Goal: Information Seeking & Learning: Learn about a topic

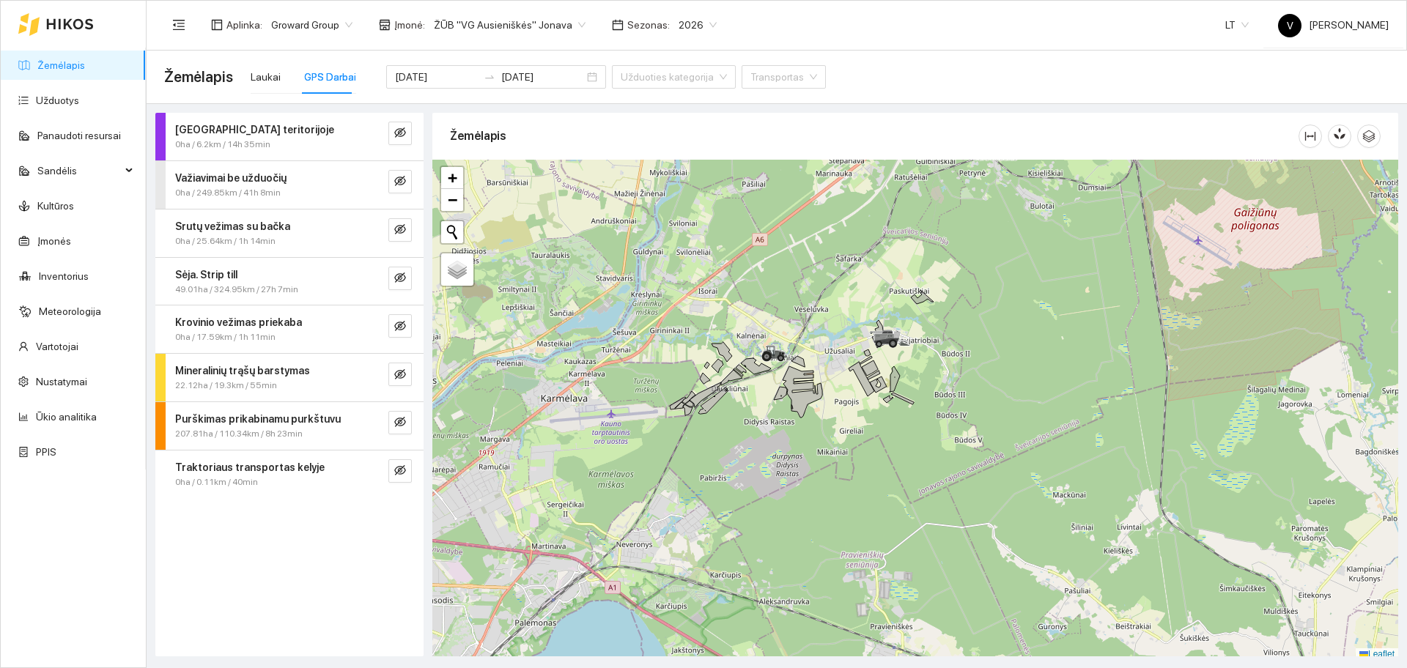
scroll to position [4, 0]
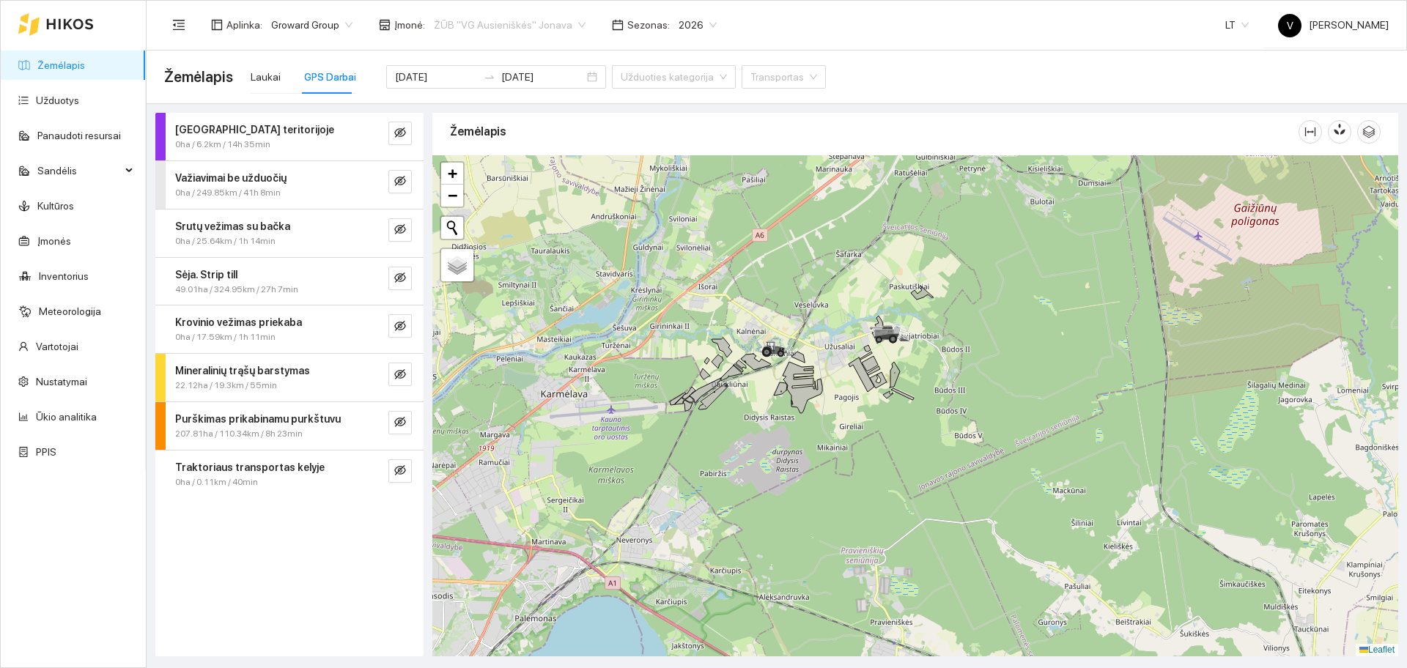
click at [501, 22] on span "ŽŪB "VG Ausieniškės" Jonava" at bounding box center [510, 25] width 152 height 22
click at [506, 49] on div "Visos" at bounding box center [503, 53] width 150 height 16
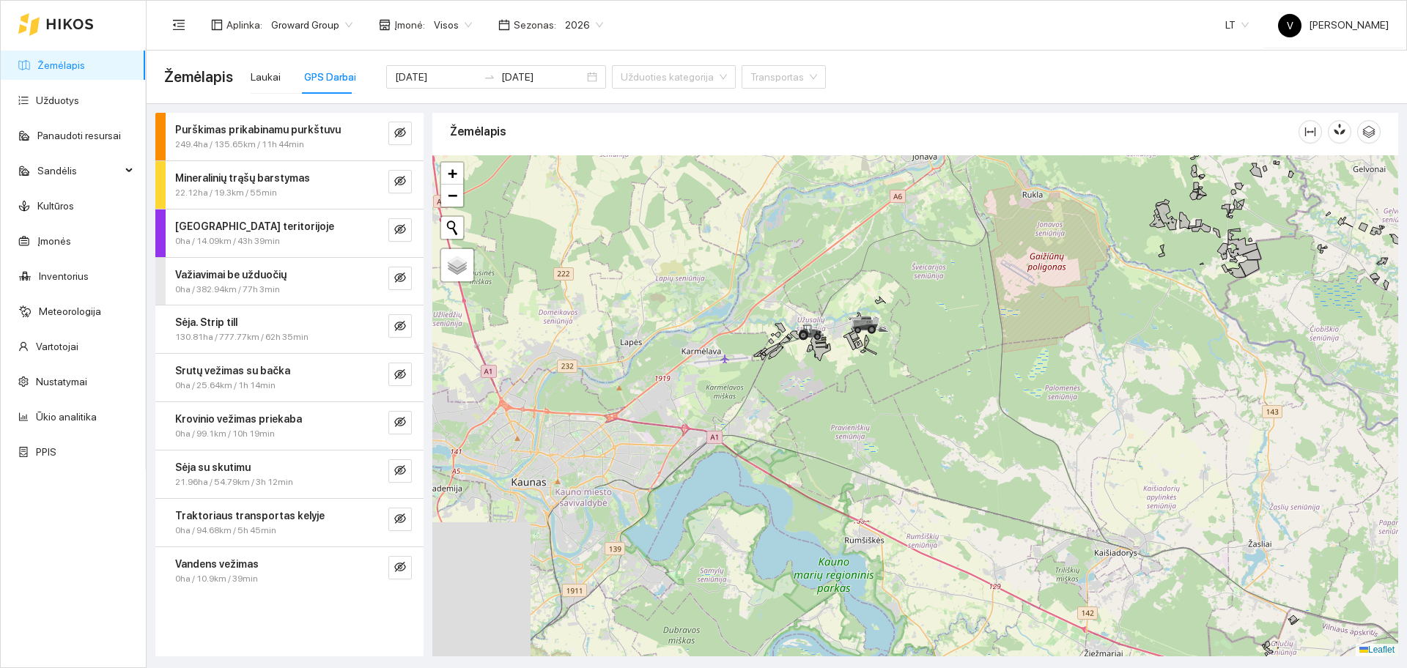
drag, startPoint x: 770, startPoint y: 351, endPoint x: 779, endPoint y: 367, distance: 18.4
click at [776, 355] on icon at bounding box center [771, 349] width 15 height 12
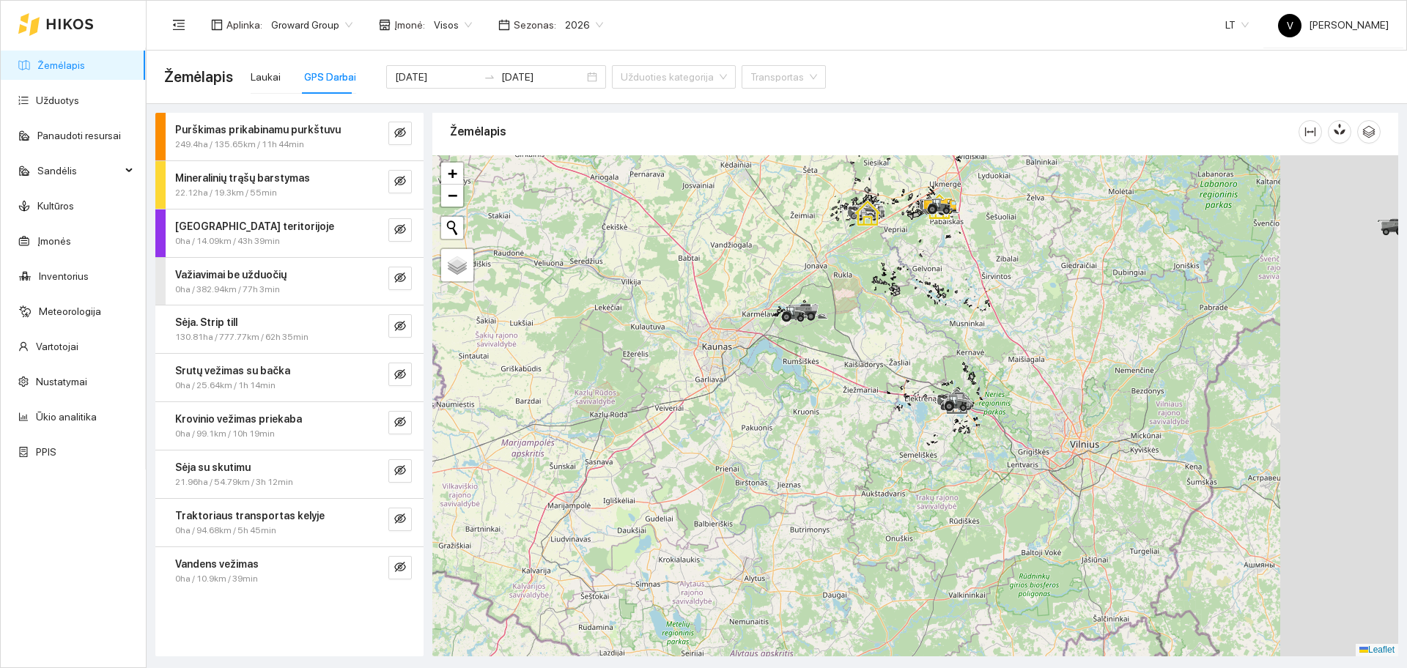
drag, startPoint x: 1019, startPoint y: 428, endPoint x: 948, endPoint y: 399, distance: 75.9
click at [948, 405] on icon at bounding box center [949, 407] width 4 height 4
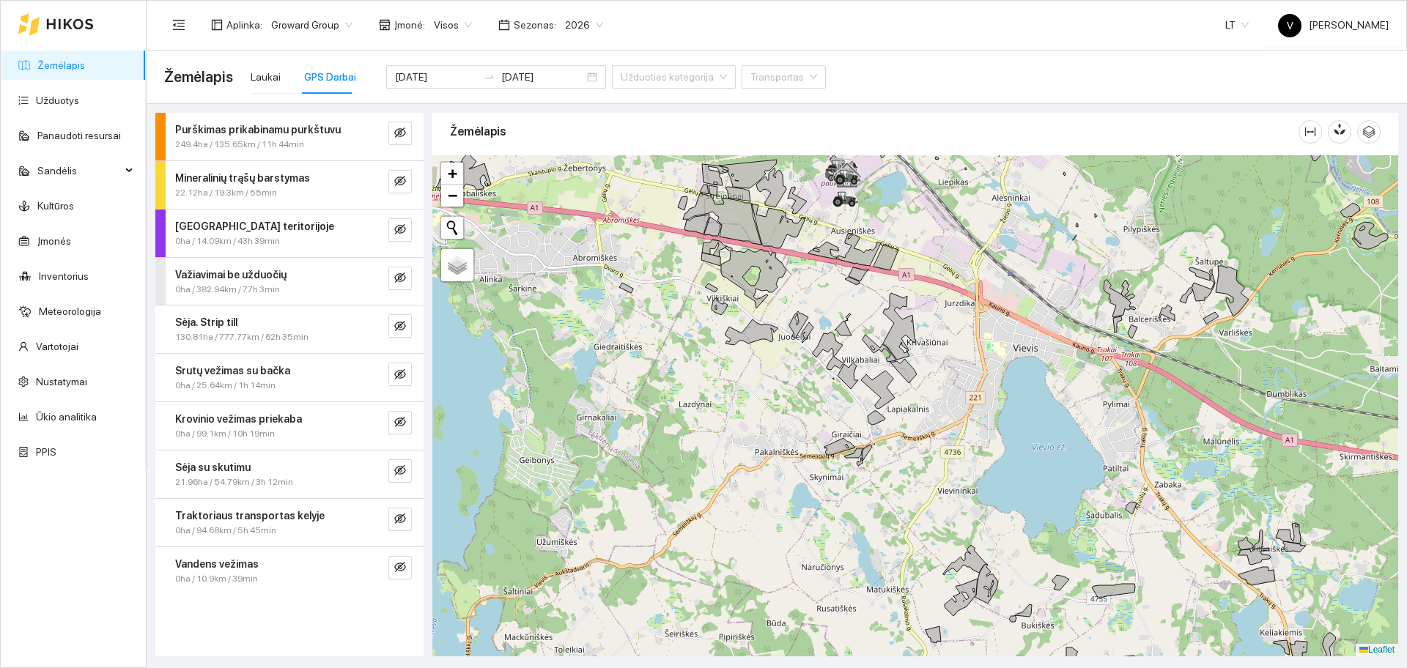
drag, startPoint x: 952, startPoint y: 377, endPoint x: 969, endPoint y: 416, distance: 41.7
click at [969, 416] on div at bounding box center [915, 405] width 966 height 501
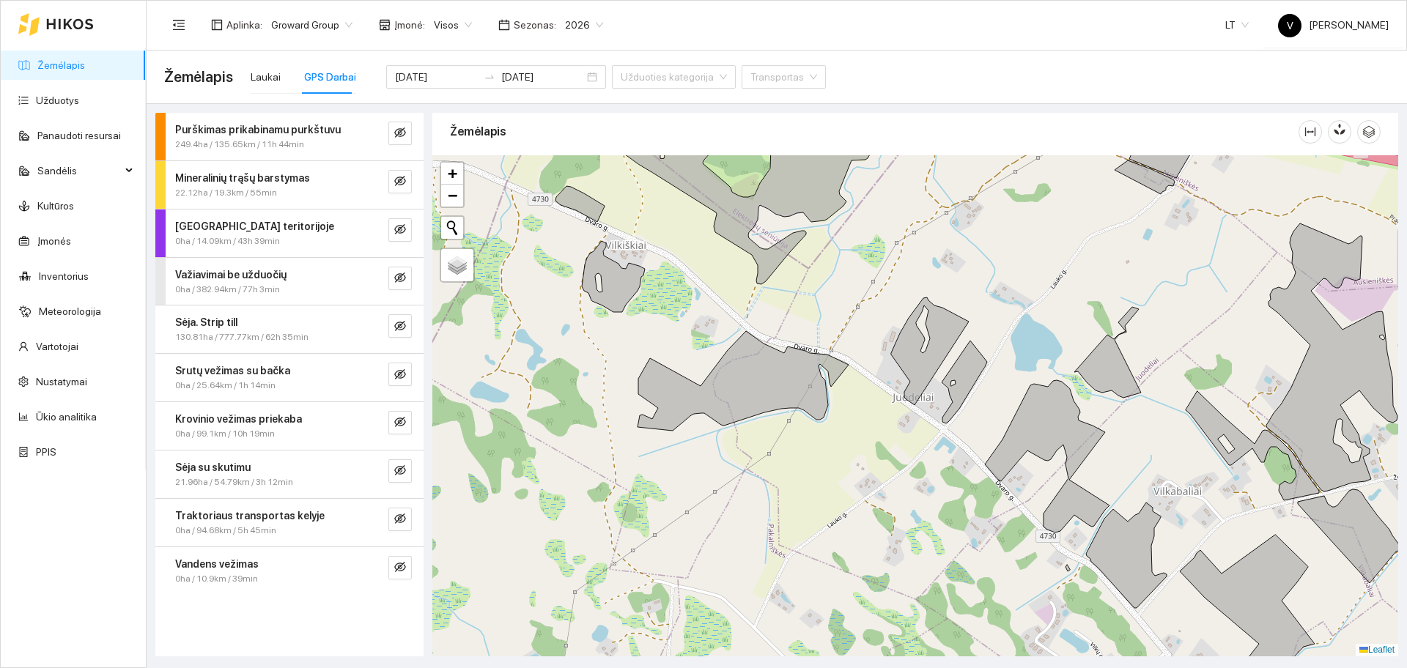
drag, startPoint x: 801, startPoint y: 306, endPoint x: 803, endPoint y: 317, distance: 10.5
click at [808, 306] on div at bounding box center [915, 405] width 966 height 501
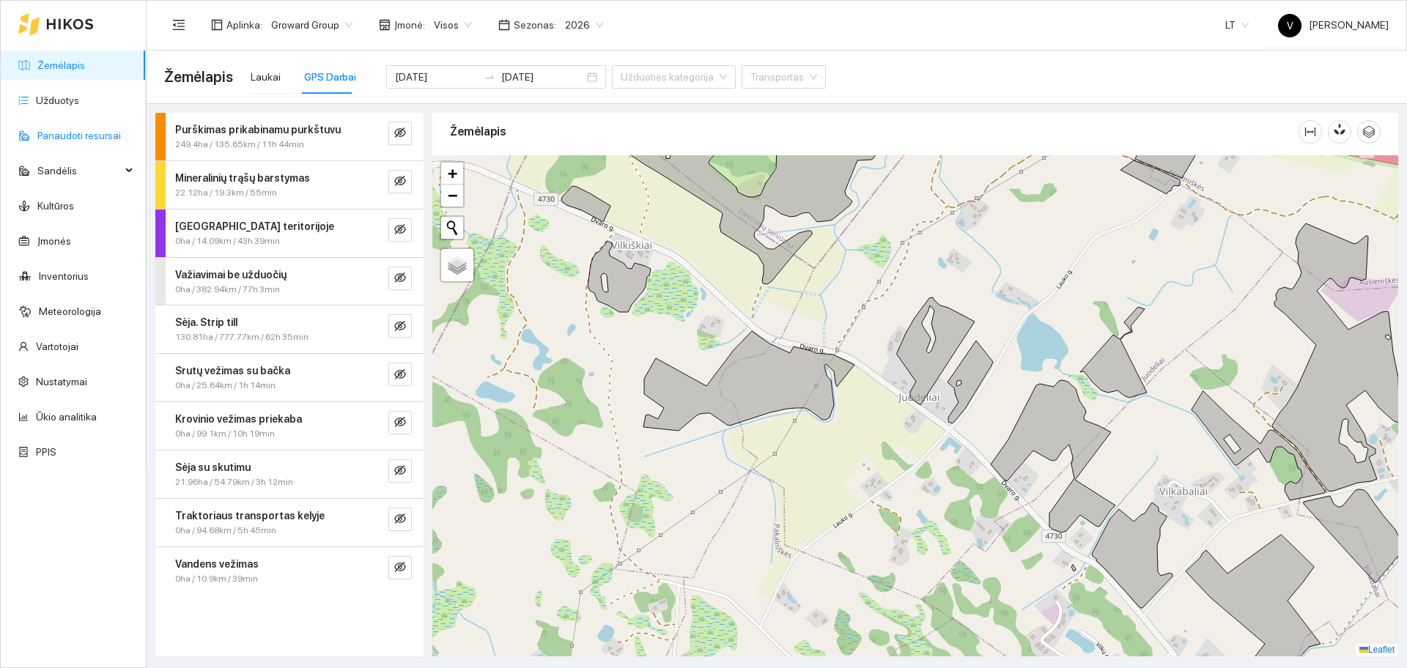
drag, startPoint x: 69, startPoint y: 106, endPoint x: 100, endPoint y: 121, distance: 34.8
click at [69, 106] on link "Užduotys" at bounding box center [57, 101] width 43 height 12
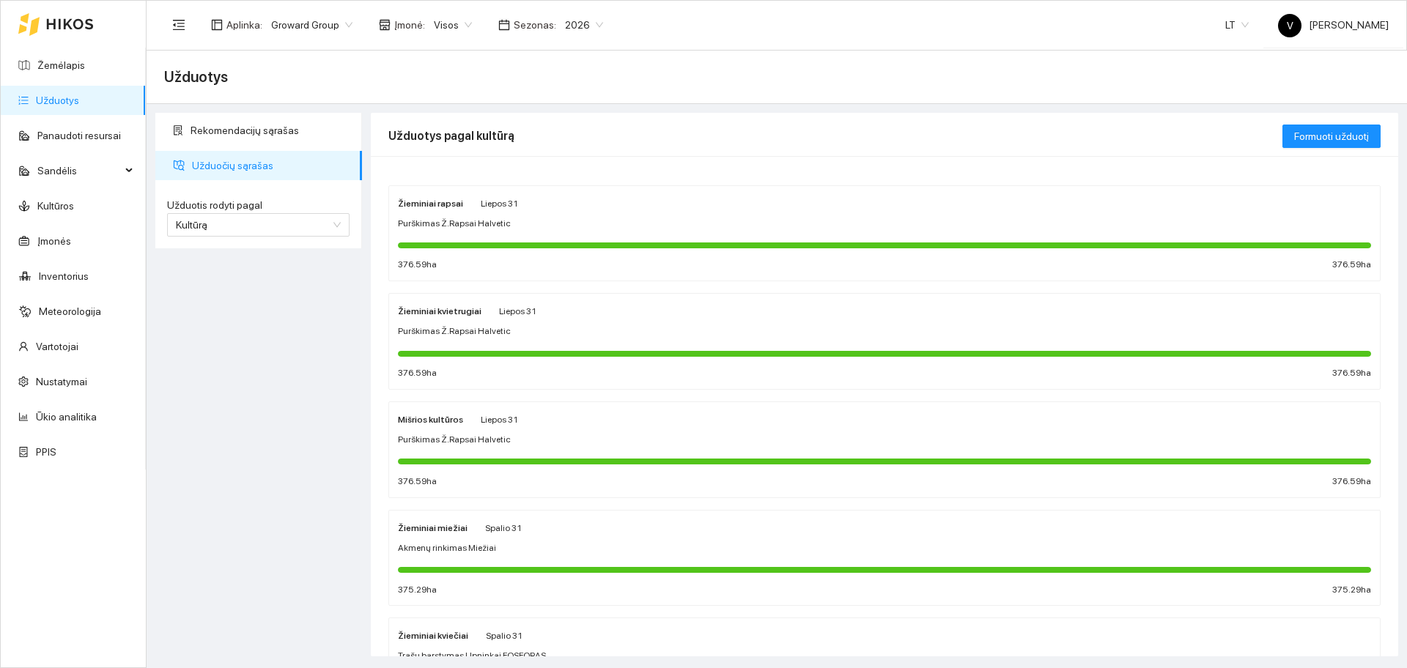
click at [441, 29] on span "Visos" at bounding box center [453, 25] width 38 height 22
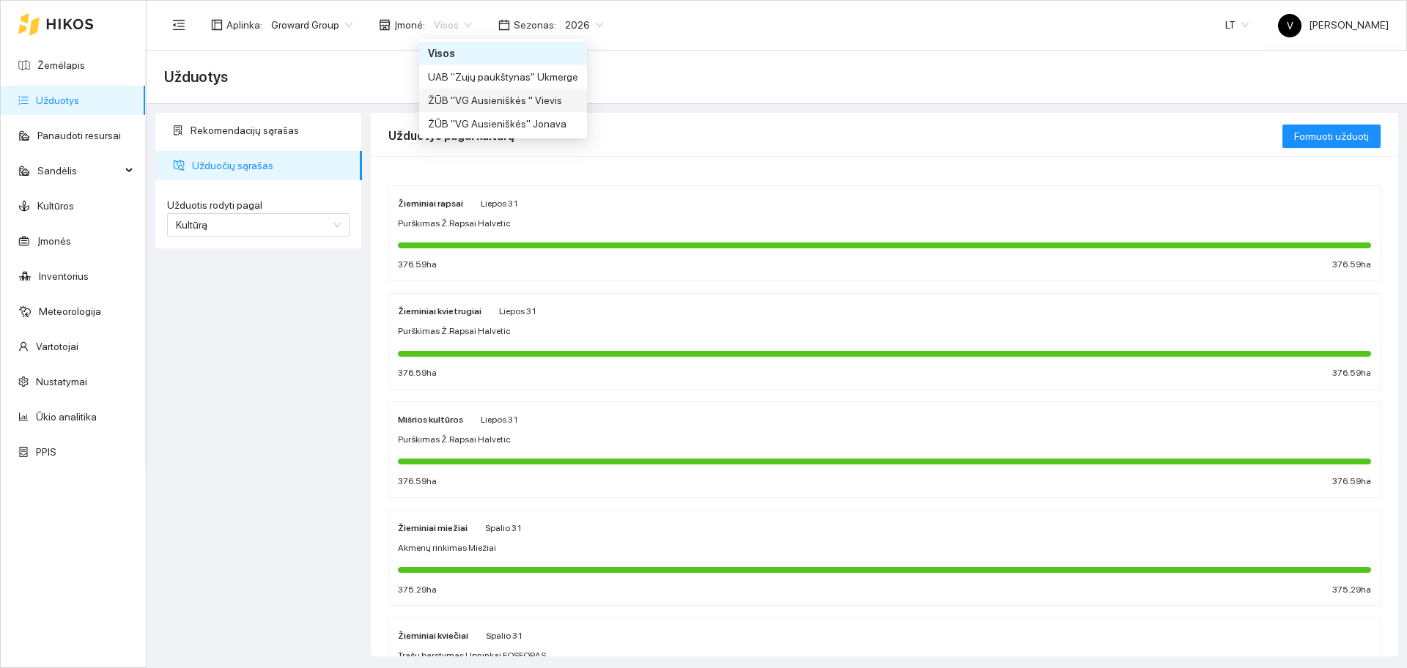
click at [477, 104] on div "ŽŪB "VG Ausieniškės " Vievis" at bounding box center [503, 100] width 150 height 16
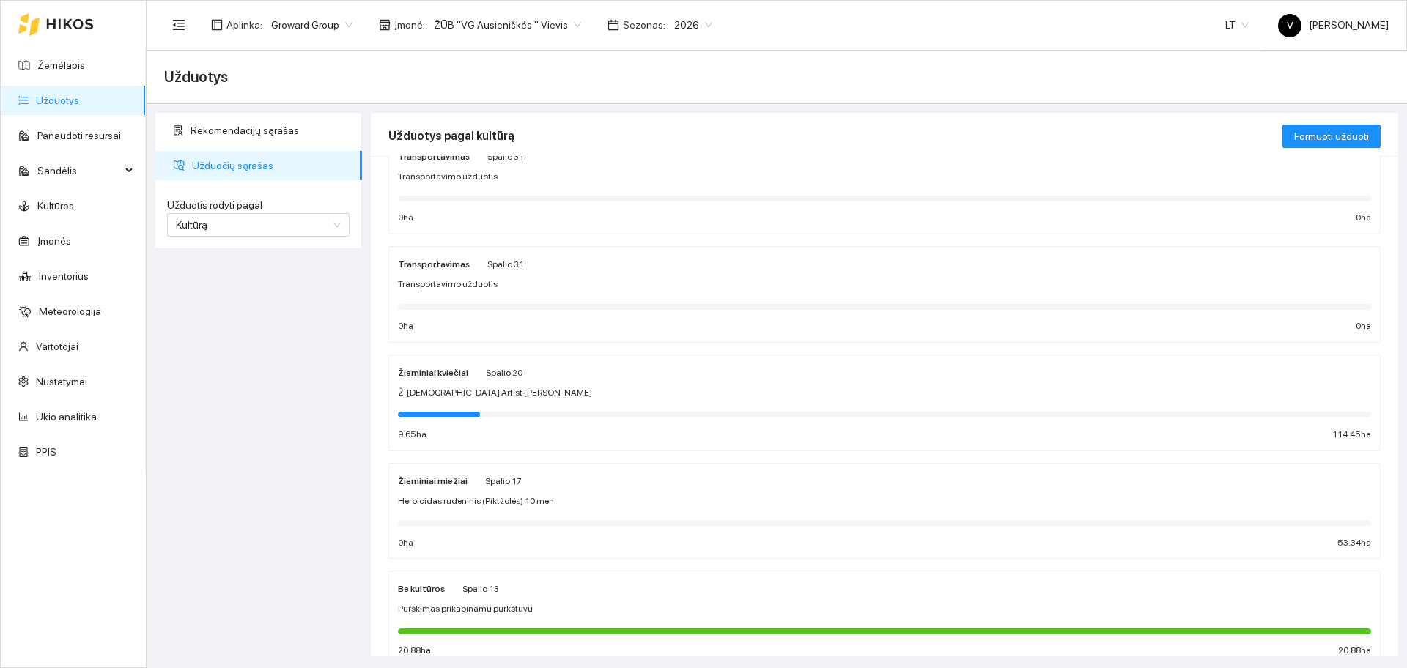
scroll to position [92, 0]
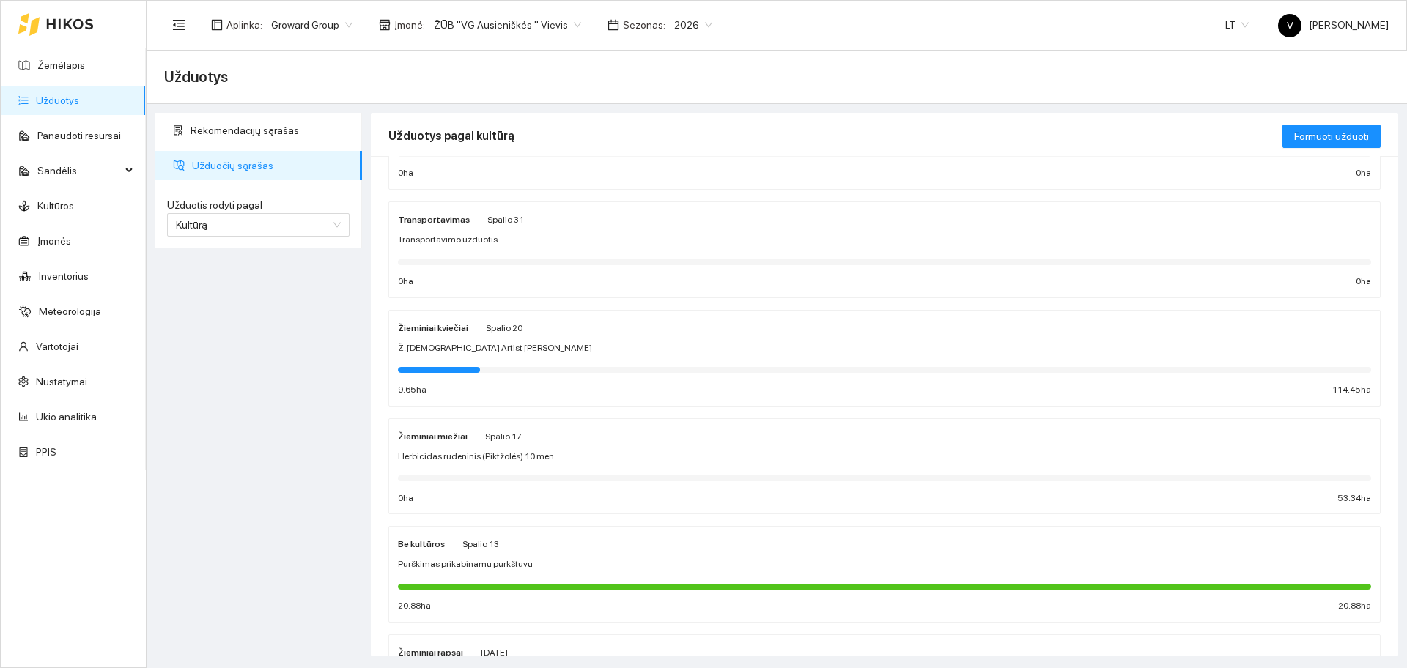
click at [425, 564] on span "Purškimas prikabinamu purkštuvu" at bounding box center [465, 565] width 135 height 14
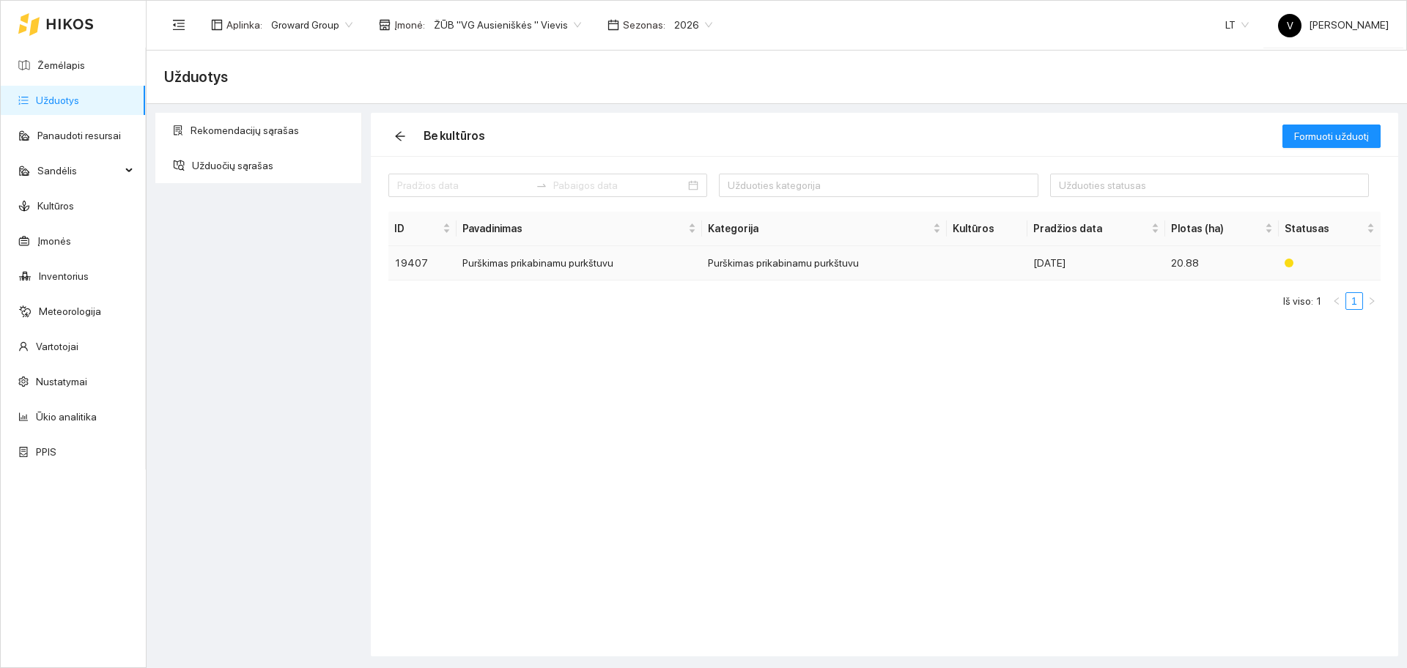
click at [544, 262] on td "Purškimas prikabinamu purkštuvu" at bounding box center [579, 263] width 245 height 34
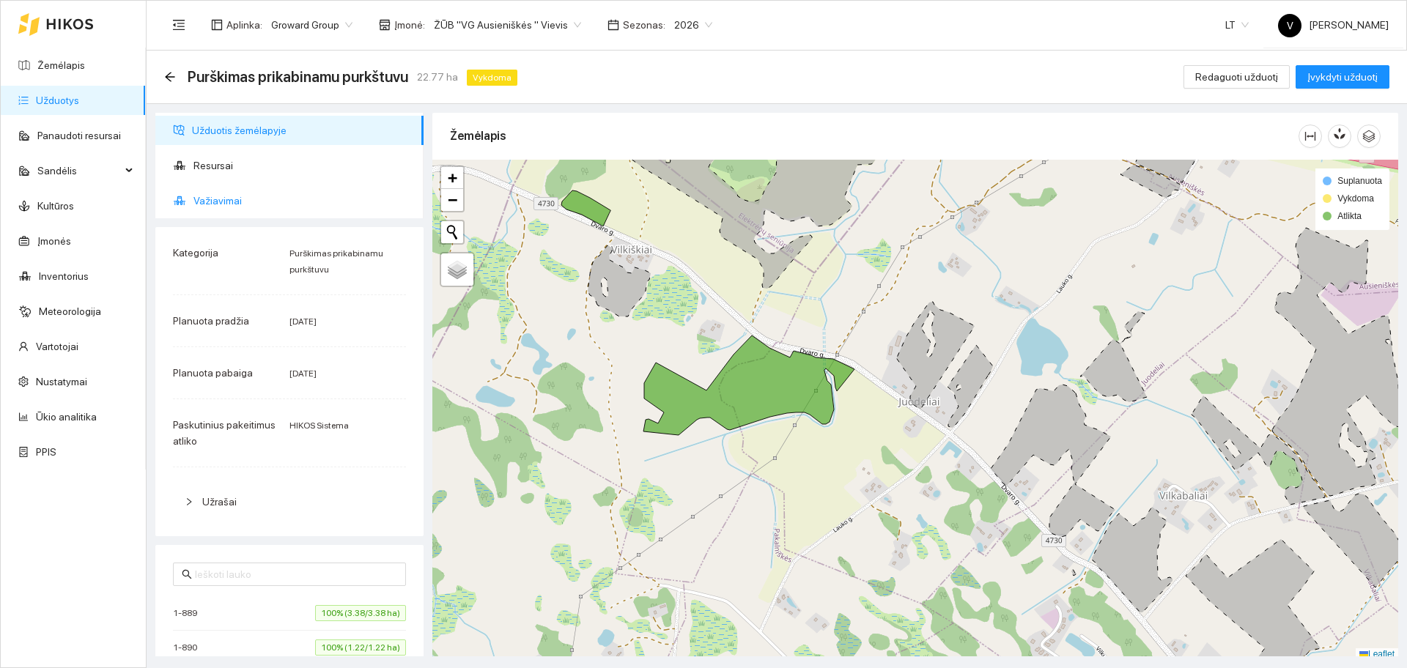
click at [218, 204] on span "Važiavimai" at bounding box center [302, 200] width 218 height 29
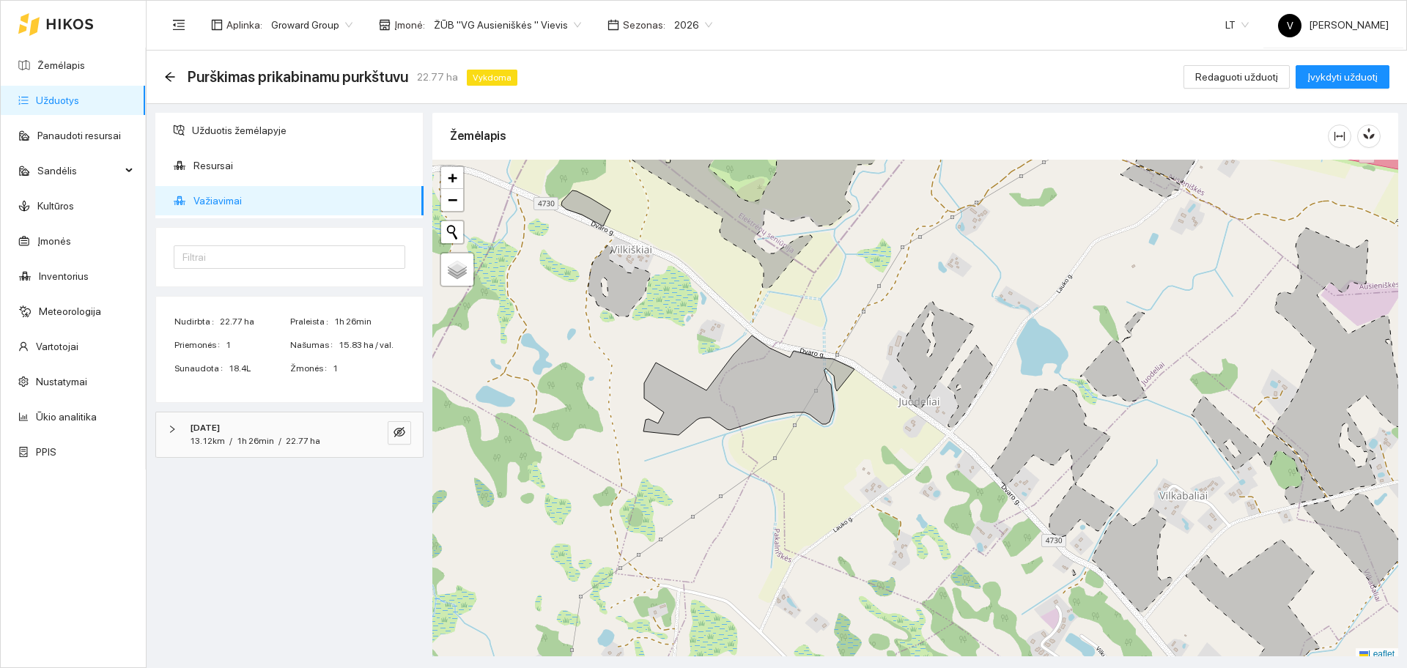
click at [226, 204] on span "Važiavimai" at bounding box center [302, 200] width 218 height 29
click at [401, 436] on icon "eye-invisible" at bounding box center [400, 432] width 12 height 10
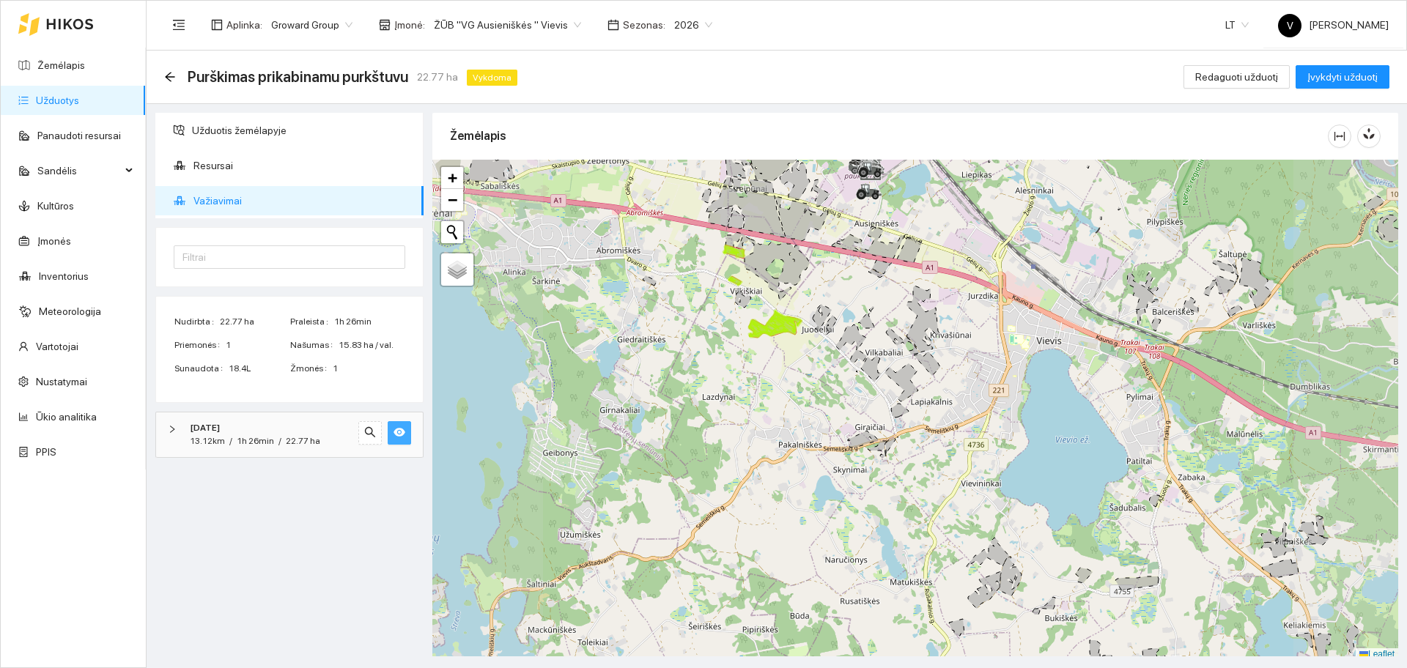
scroll to position [4, 0]
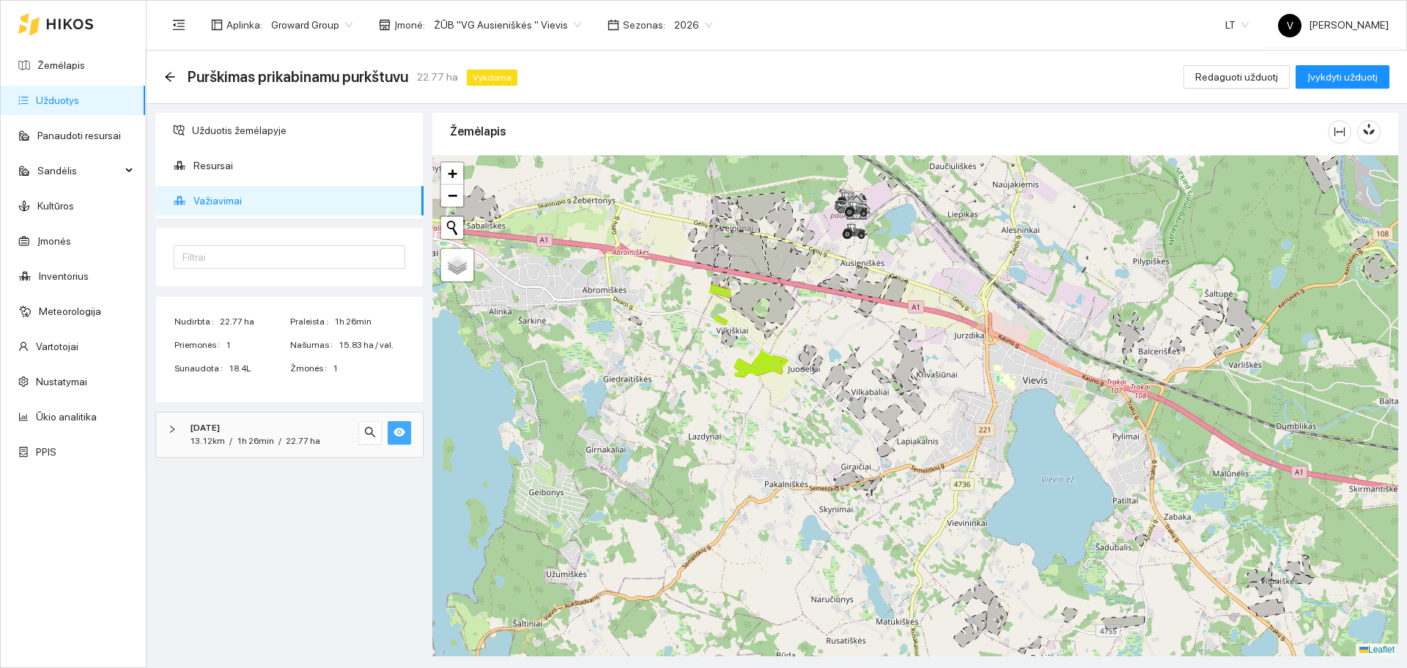
drag, startPoint x: 843, startPoint y: 331, endPoint x: 822, endPoint y: 379, distance: 52.5
click at [828, 379] on div at bounding box center [915, 405] width 966 height 501
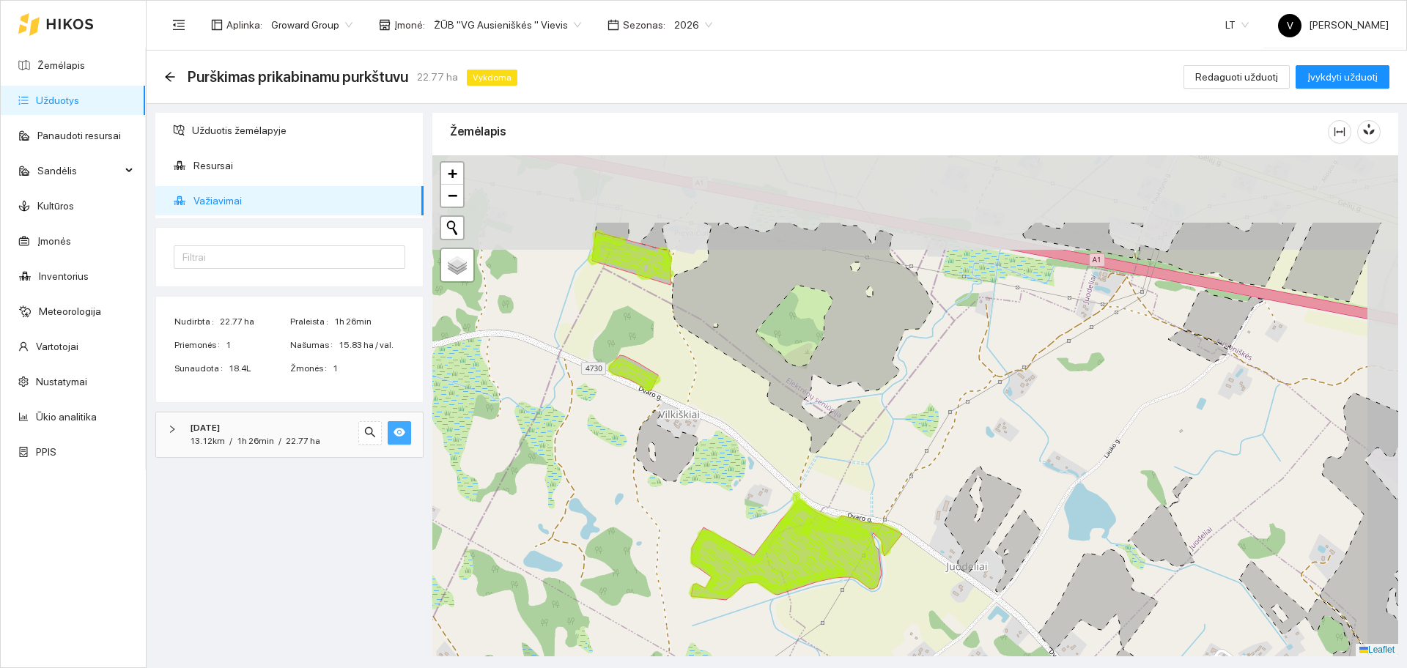
drag, startPoint x: 819, startPoint y: 287, endPoint x: 764, endPoint y: 405, distance: 129.2
click at [764, 405] on div at bounding box center [915, 405] width 966 height 501
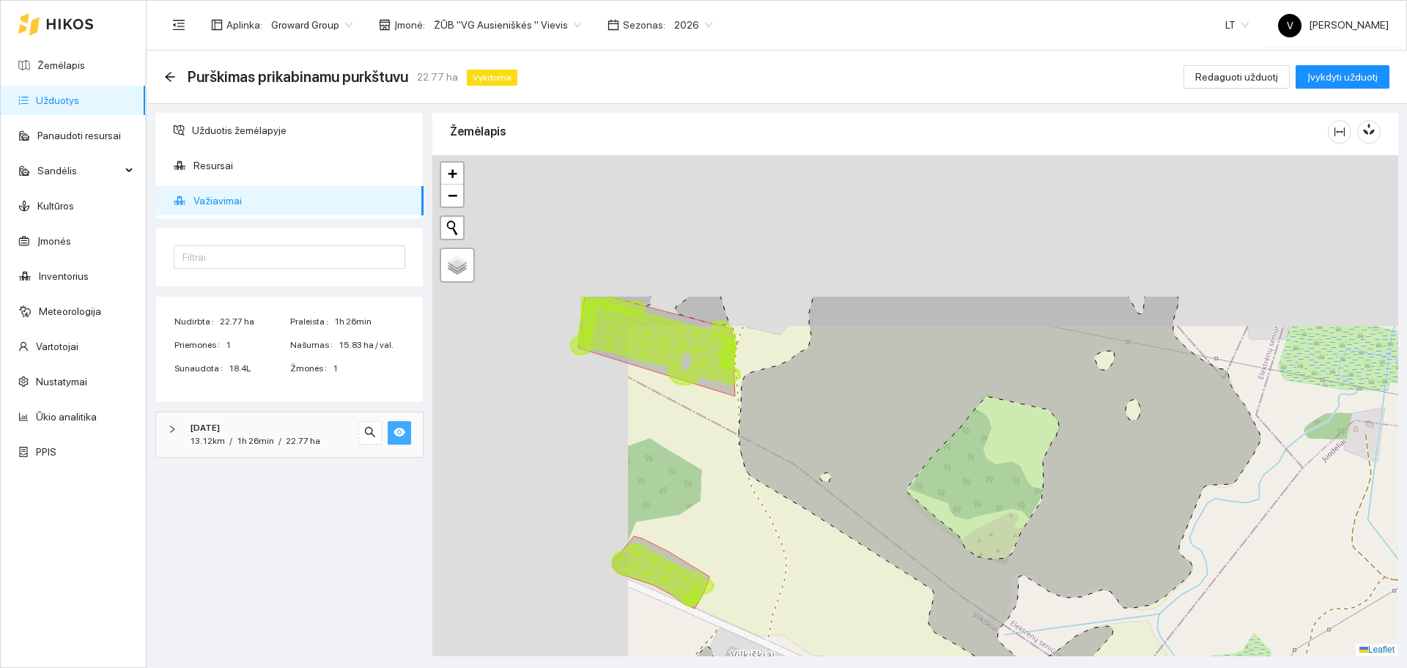
drag, startPoint x: 523, startPoint y: 315, endPoint x: 757, endPoint y: 506, distance: 302.1
click at [757, 506] on div at bounding box center [915, 405] width 966 height 501
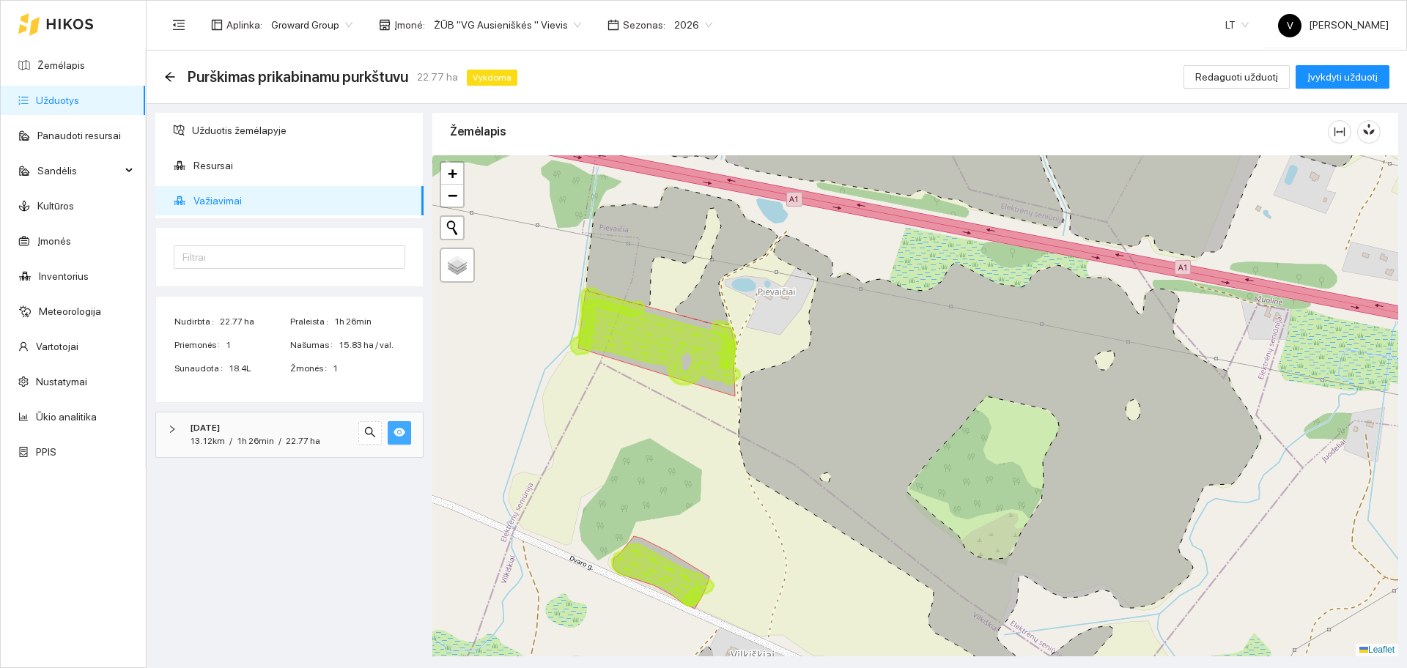
click at [399, 441] on button "button" at bounding box center [399, 432] width 23 height 23
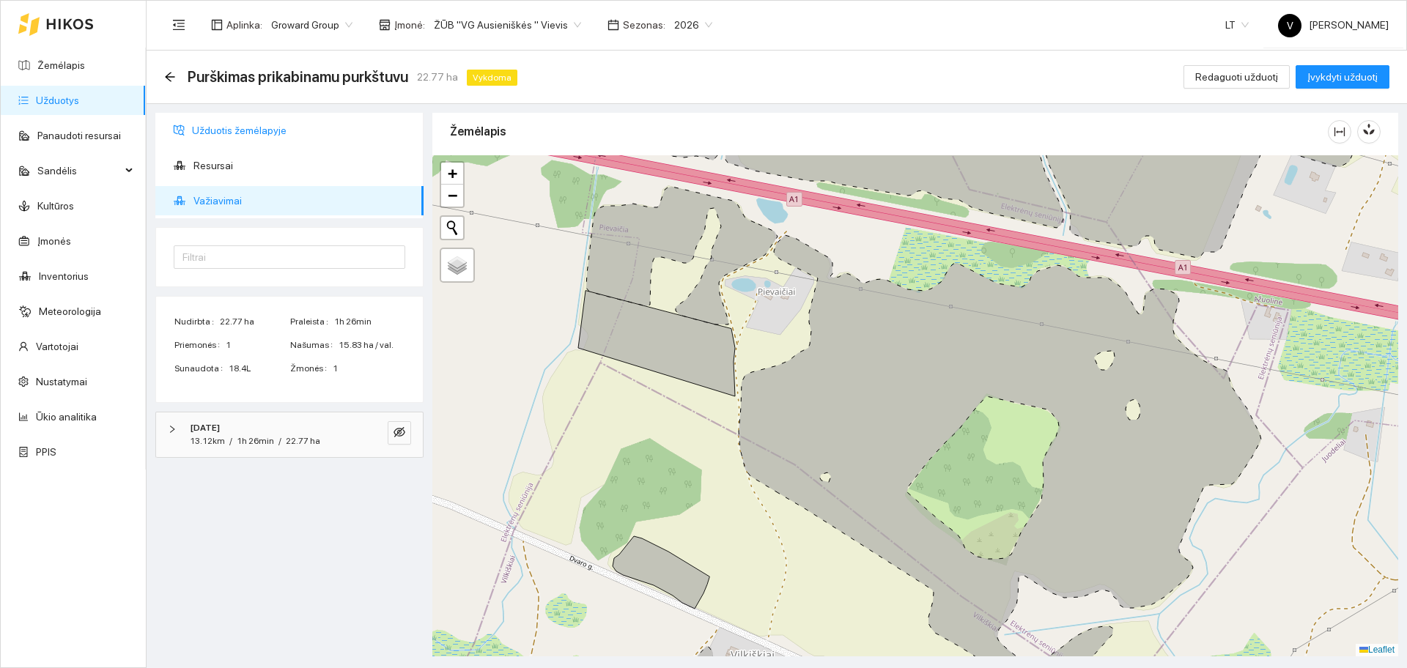
click at [230, 133] on span "Užduotis žemėlapyje" at bounding box center [302, 130] width 220 height 29
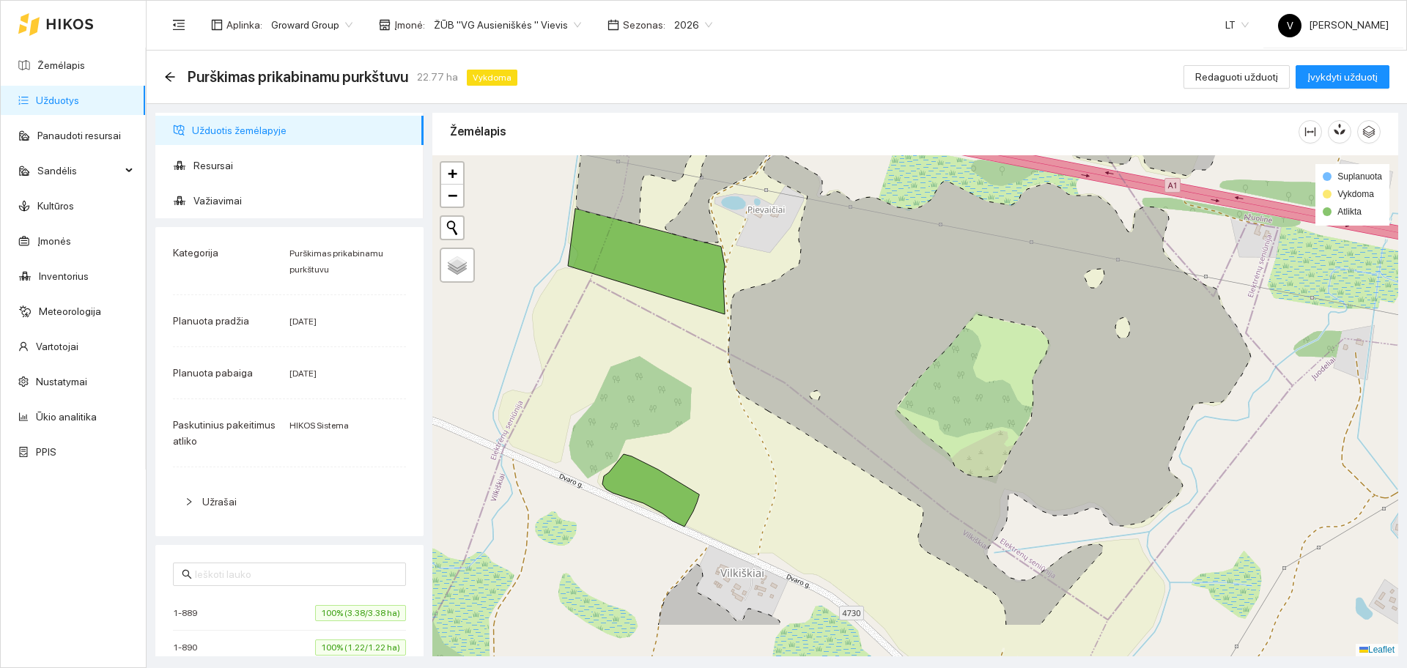
drag, startPoint x: 745, startPoint y: 522, endPoint x: 737, endPoint y: 454, distance: 68.6
click at [737, 454] on div at bounding box center [915, 405] width 966 height 501
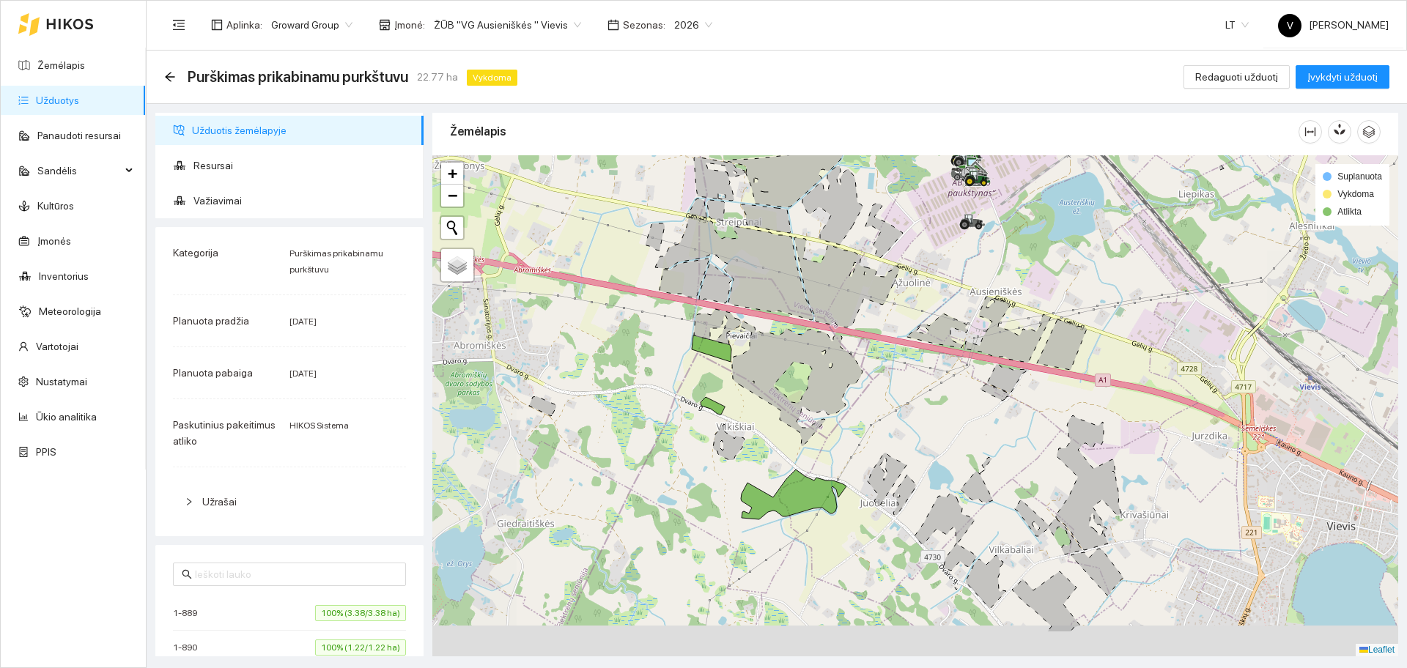
drag, startPoint x: 805, startPoint y: 466, endPoint x: 803, endPoint y: 447, distance: 19.1
click at [803, 447] on div at bounding box center [915, 405] width 966 height 501
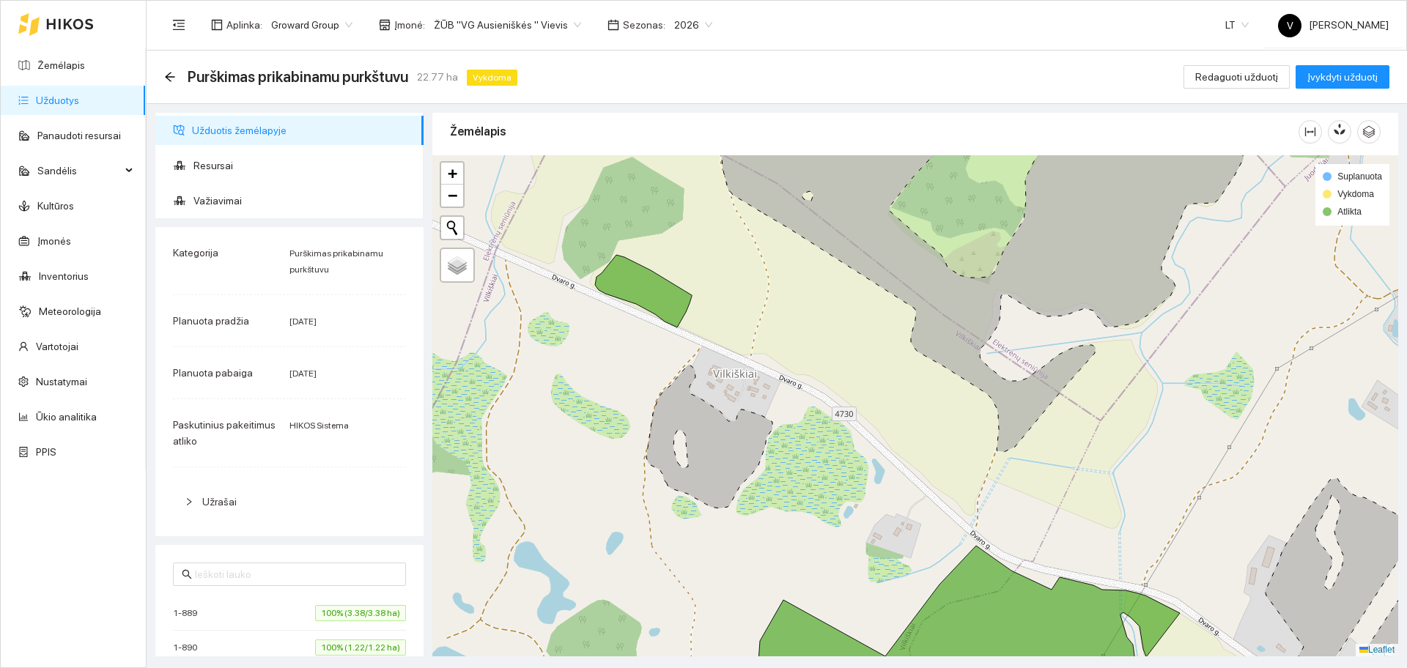
drag, startPoint x: 820, startPoint y: 363, endPoint x: 781, endPoint y: 400, distance: 54.4
click at [817, 367] on div at bounding box center [915, 405] width 966 height 501
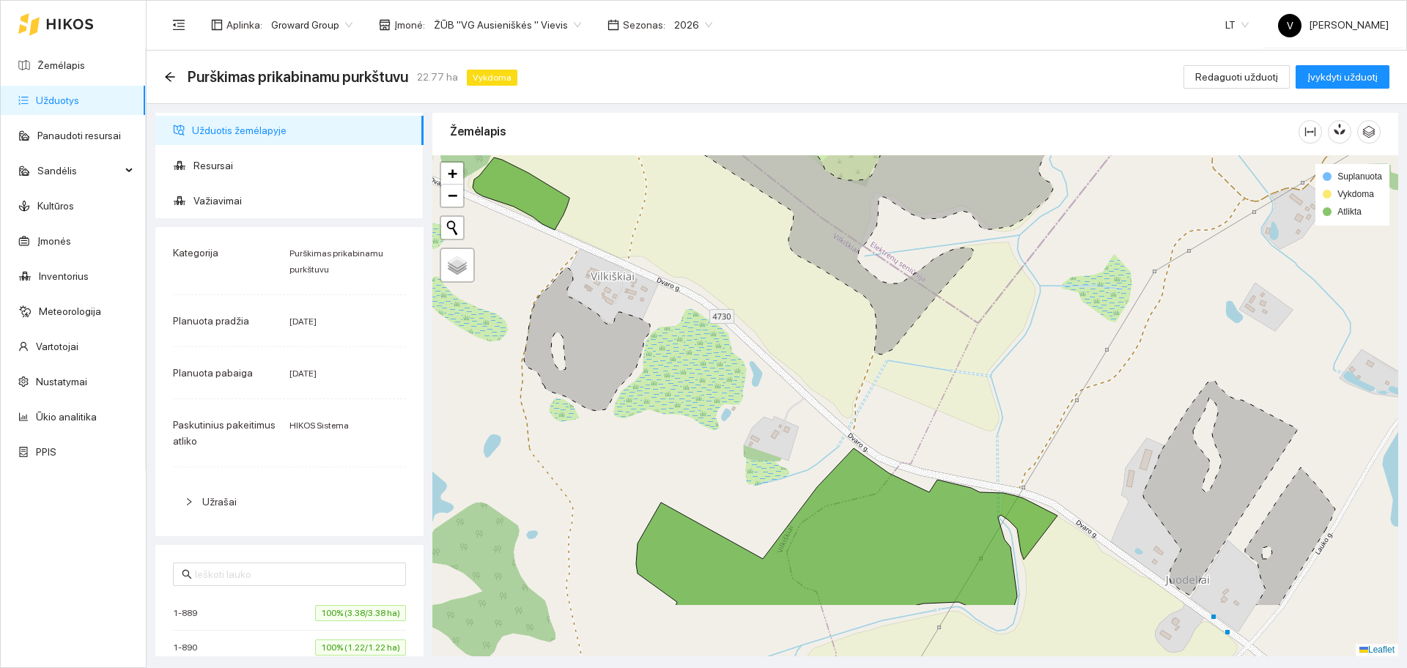
drag, startPoint x: 992, startPoint y: 419, endPoint x: 873, endPoint y: 317, distance: 157.5
click at [873, 317] on div at bounding box center [915, 405] width 966 height 501
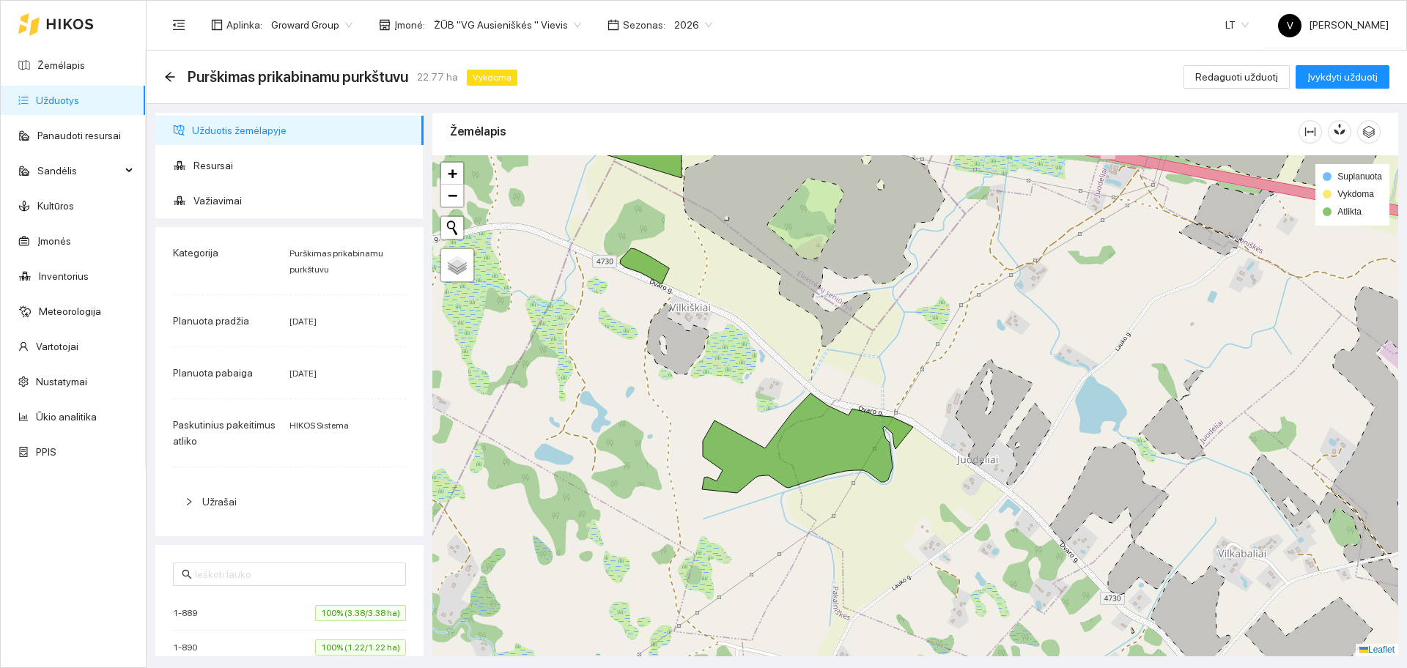
drag, startPoint x: 1023, startPoint y: 385, endPoint x: 986, endPoint y: 406, distance: 43.0
click at [986, 406] on icon at bounding box center [995, 414] width 78 height 108
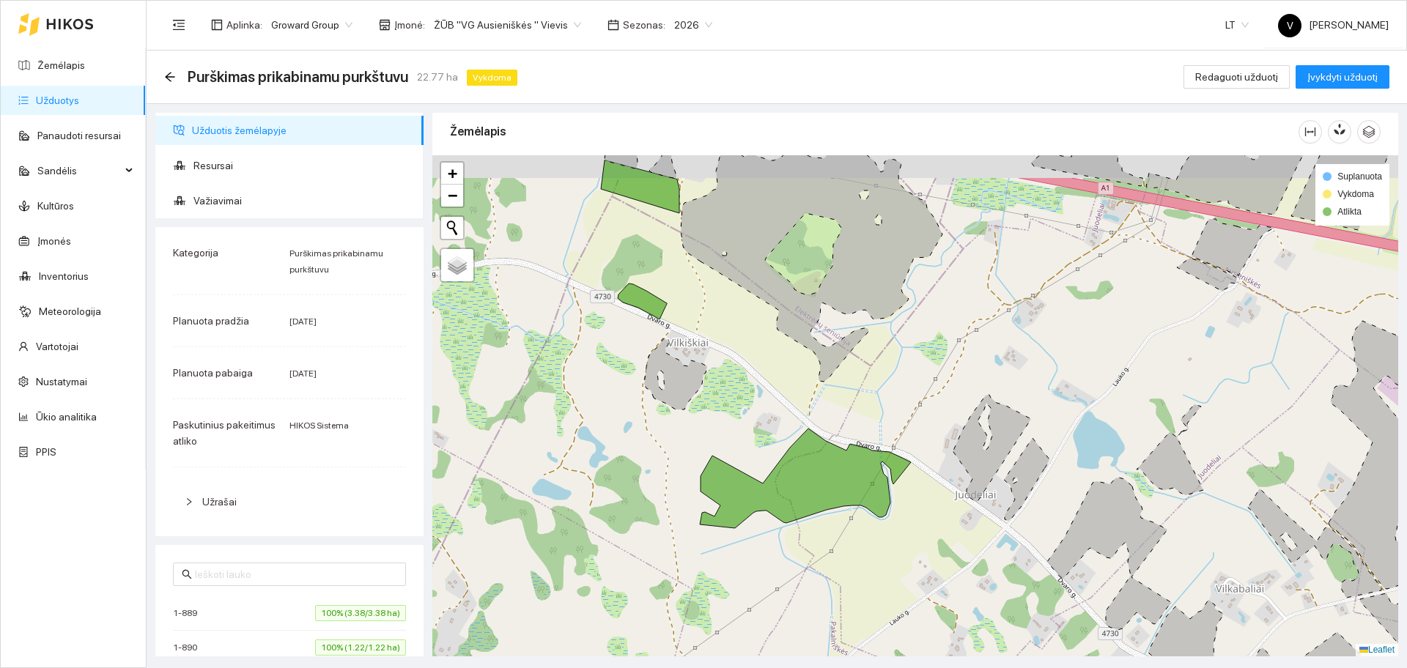
drag, startPoint x: 936, startPoint y: 334, endPoint x: 934, endPoint y: 364, distance: 30.1
click at [934, 364] on div at bounding box center [915, 405] width 966 height 501
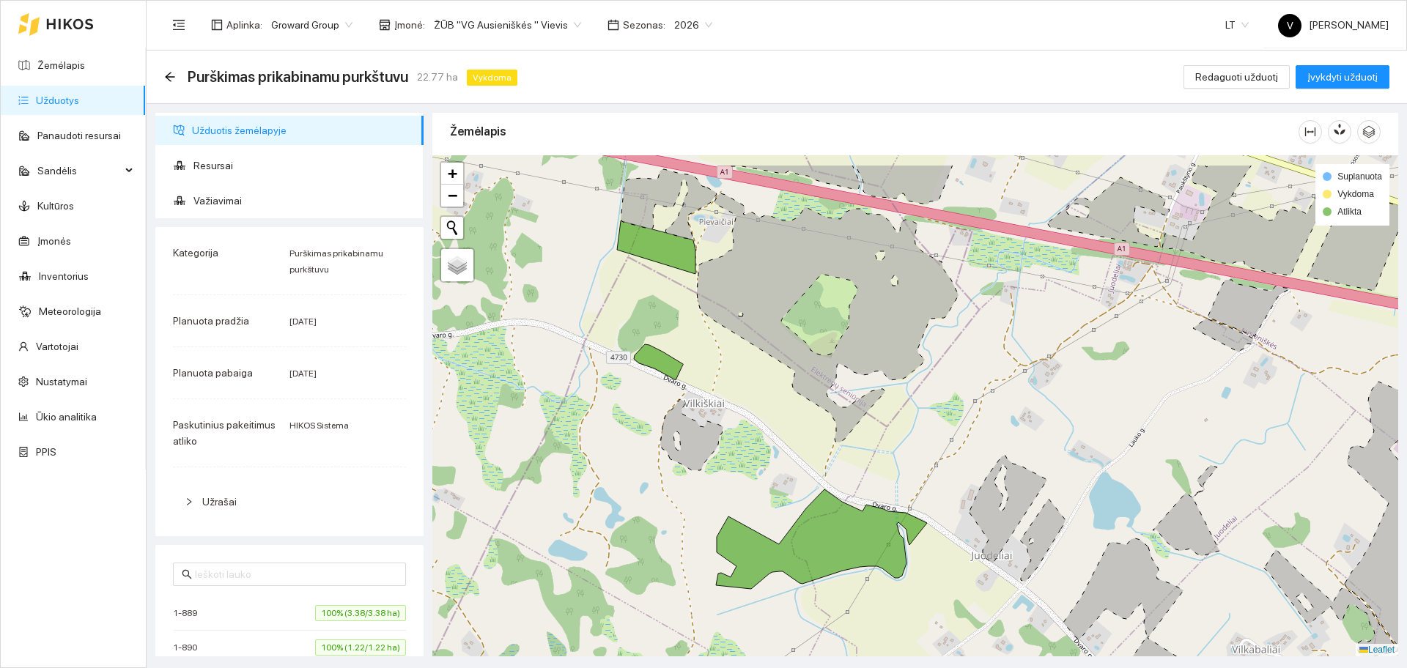
drag, startPoint x: 959, startPoint y: 413, endPoint x: 966, endPoint y: 454, distance: 41.6
click at [966, 454] on div at bounding box center [915, 405] width 966 height 501
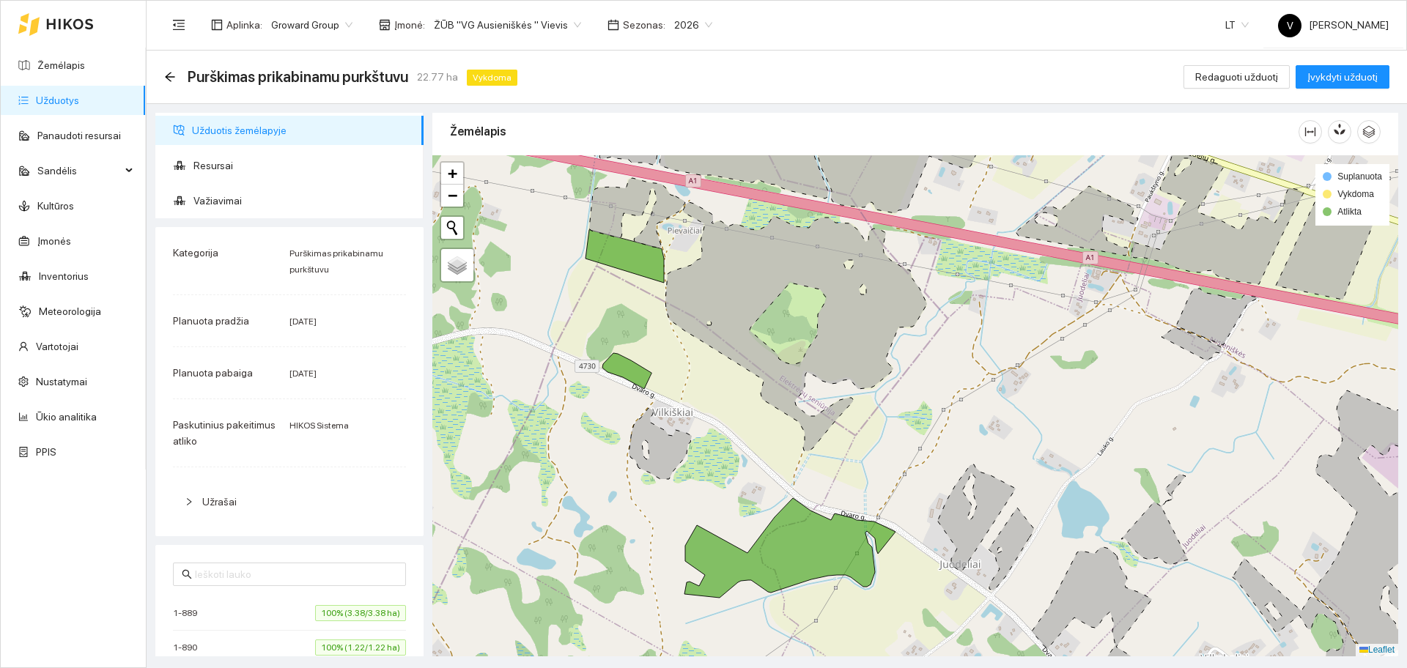
drag, startPoint x: 664, startPoint y: 310, endPoint x: 632, endPoint y: 319, distance: 32.7
click at [632, 319] on div at bounding box center [915, 405] width 966 height 501
click at [71, 68] on link "Žemėlapis" at bounding box center [61, 65] width 48 height 12
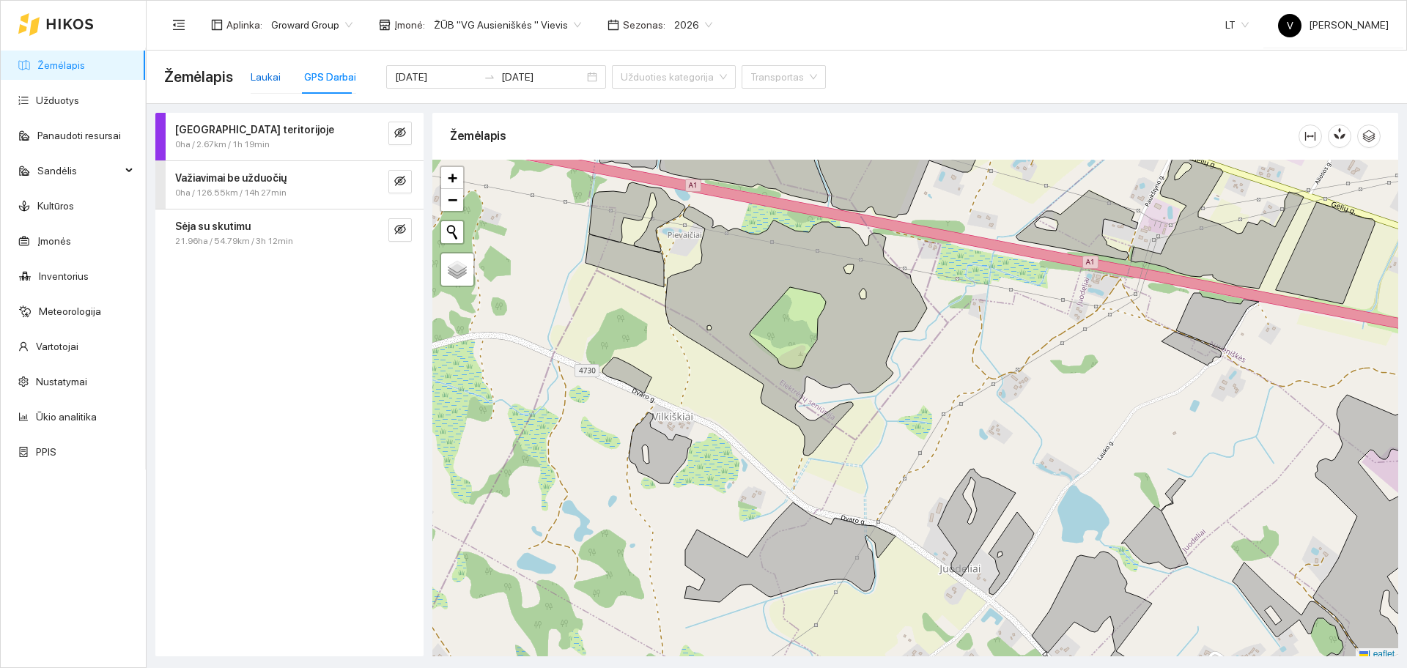
click at [265, 78] on div "Laukai" at bounding box center [266, 77] width 30 height 16
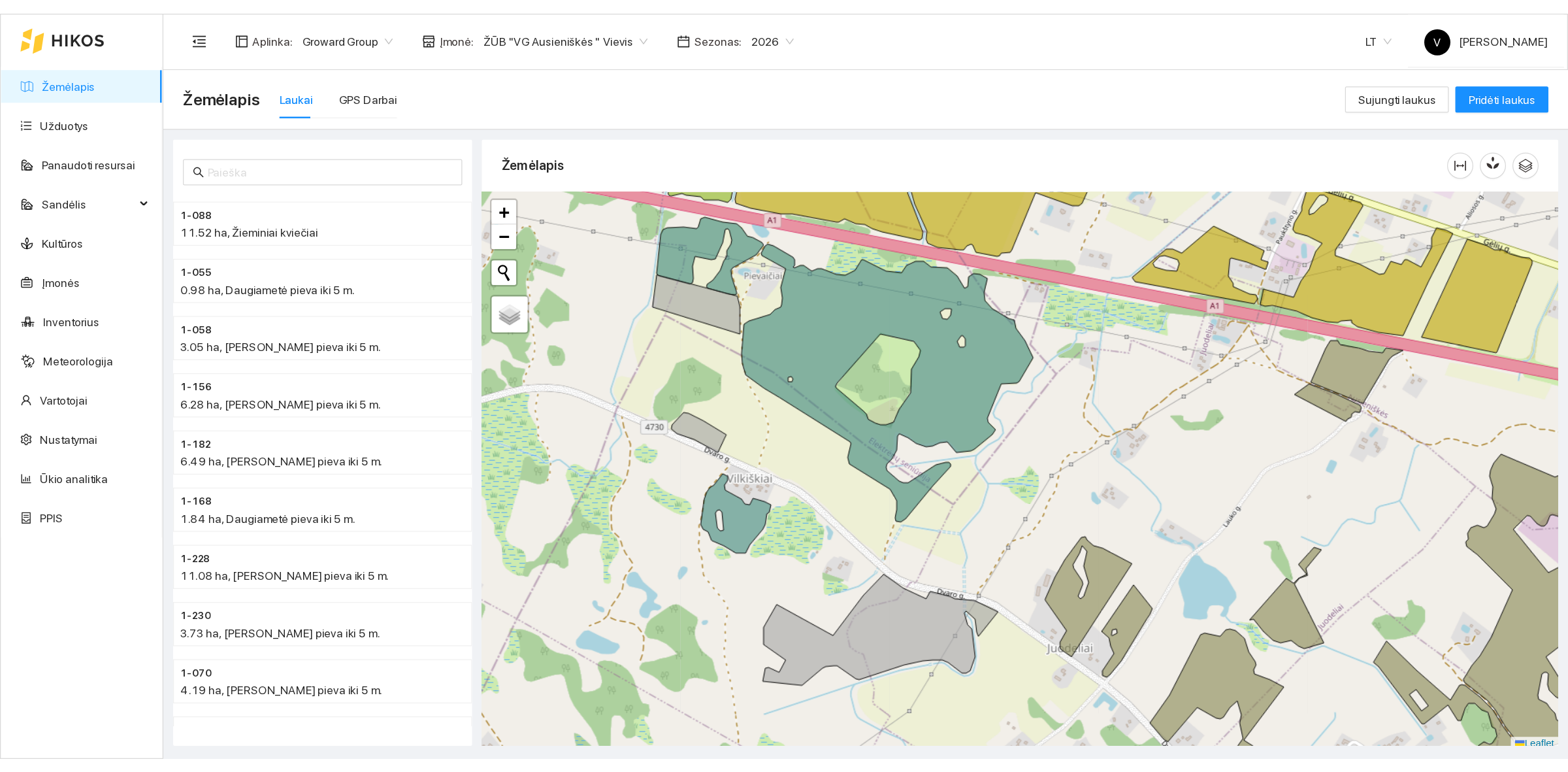
scroll to position [4, 0]
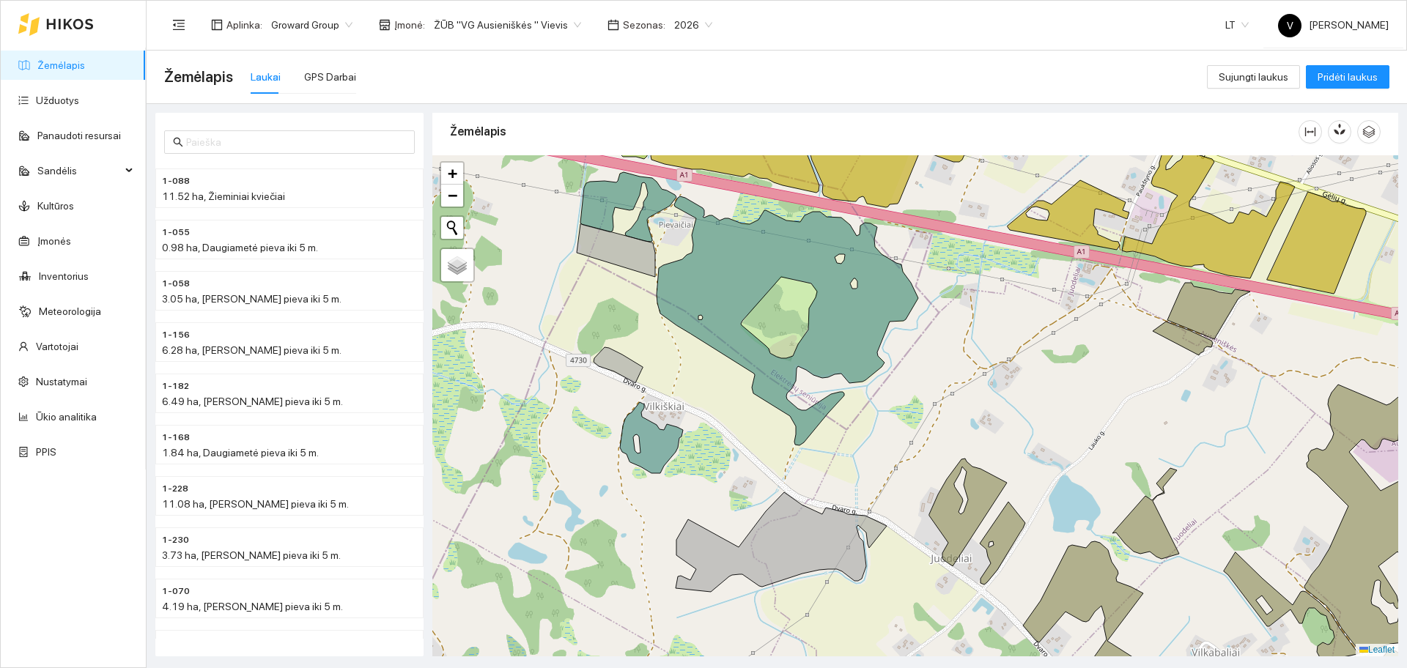
drag, startPoint x: 1078, startPoint y: 531, endPoint x: 1069, endPoint y: 525, distance: 10.6
click at [1069, 525] on div at bounding box center [915, 405] width 966 height 501
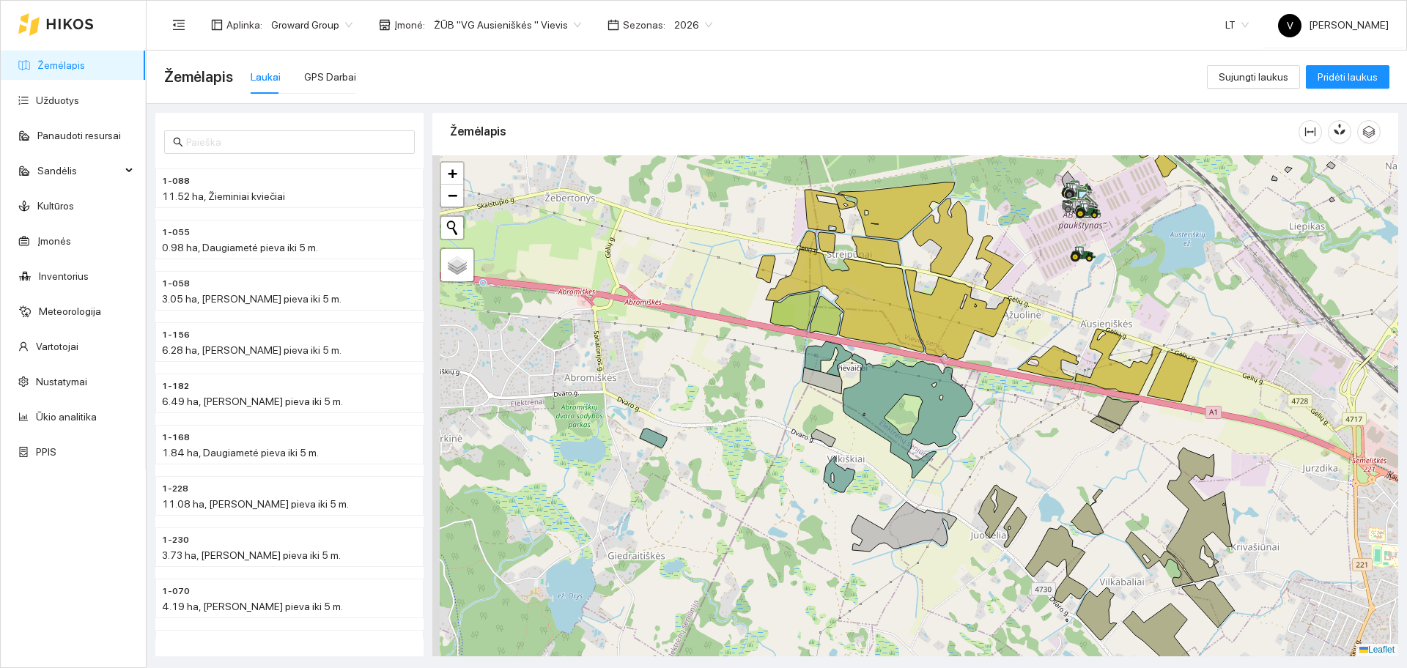
drag, startPoint x: 978, startPoint y: 418, endPoint x: 1000, endPoint y: 465, distance: 51.5
click at [1000, 465] on div at bounding box center [915, 405] width 966 height 501
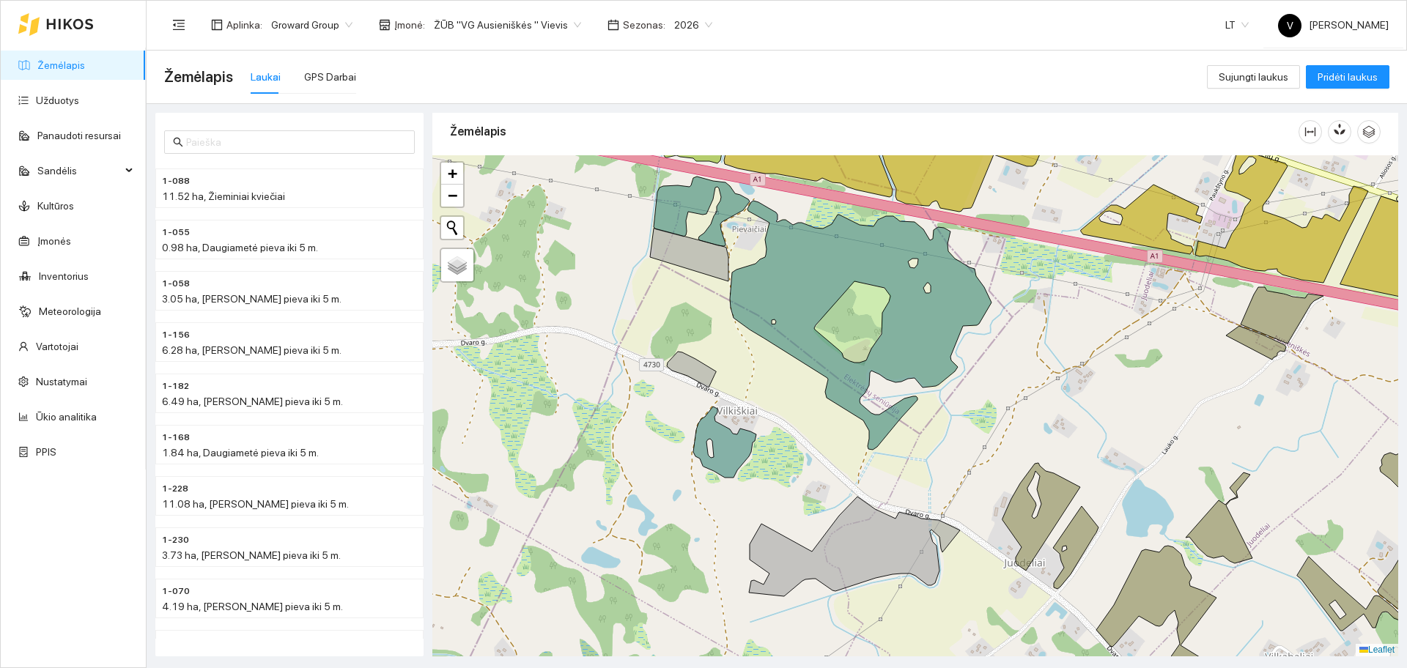
drag, startPoint x: 978, startPoint y: 438, endPoint x: 1017, endPoint y: 390, distance: 61.9
click at [1017, 390] on div at bounding box center [915, 405] width 966 height 501
